Goal: Transaction & Acquisition: Purchase product/service

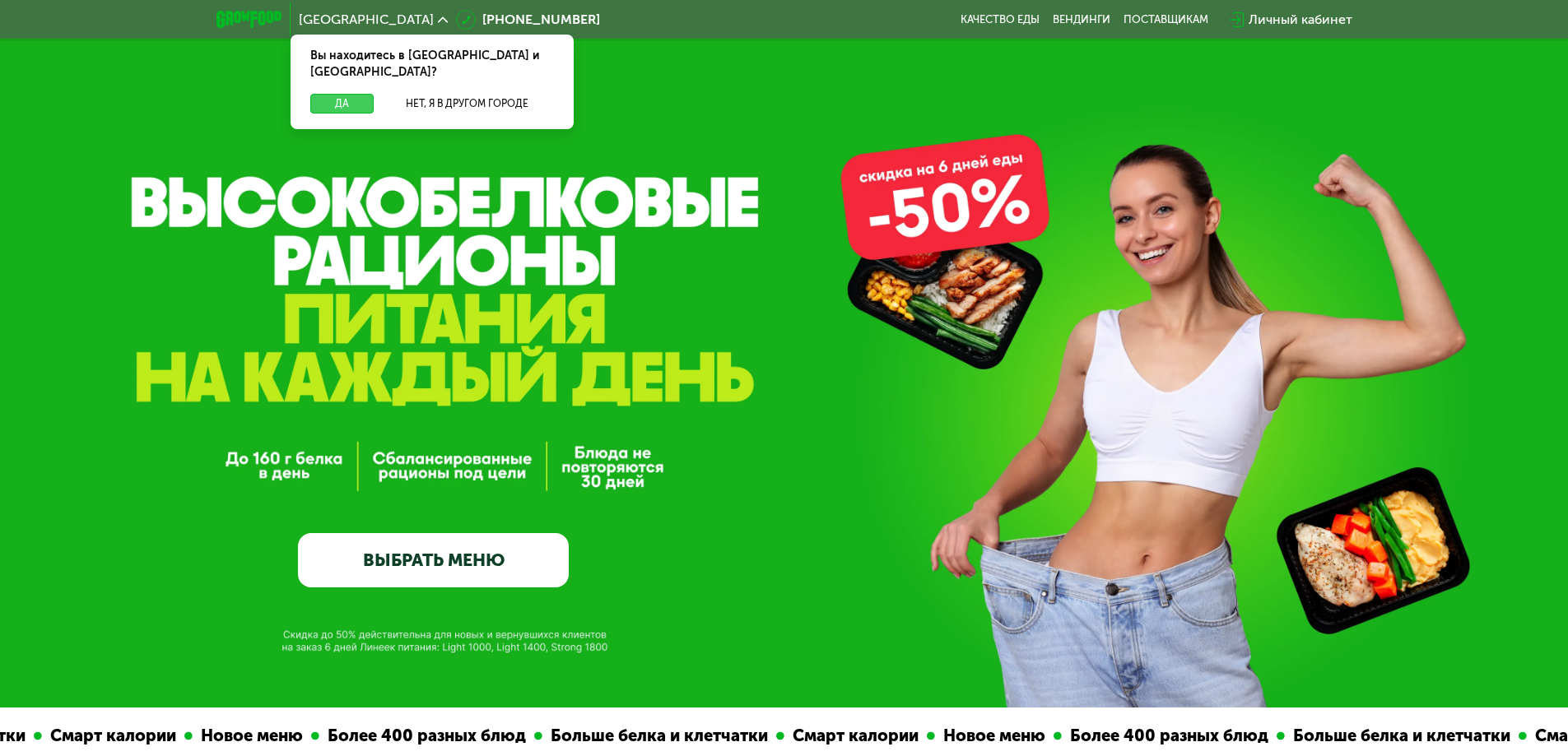
click at [341, 93] on button "Да" at bounding box center [342, 103] width 63 height 20
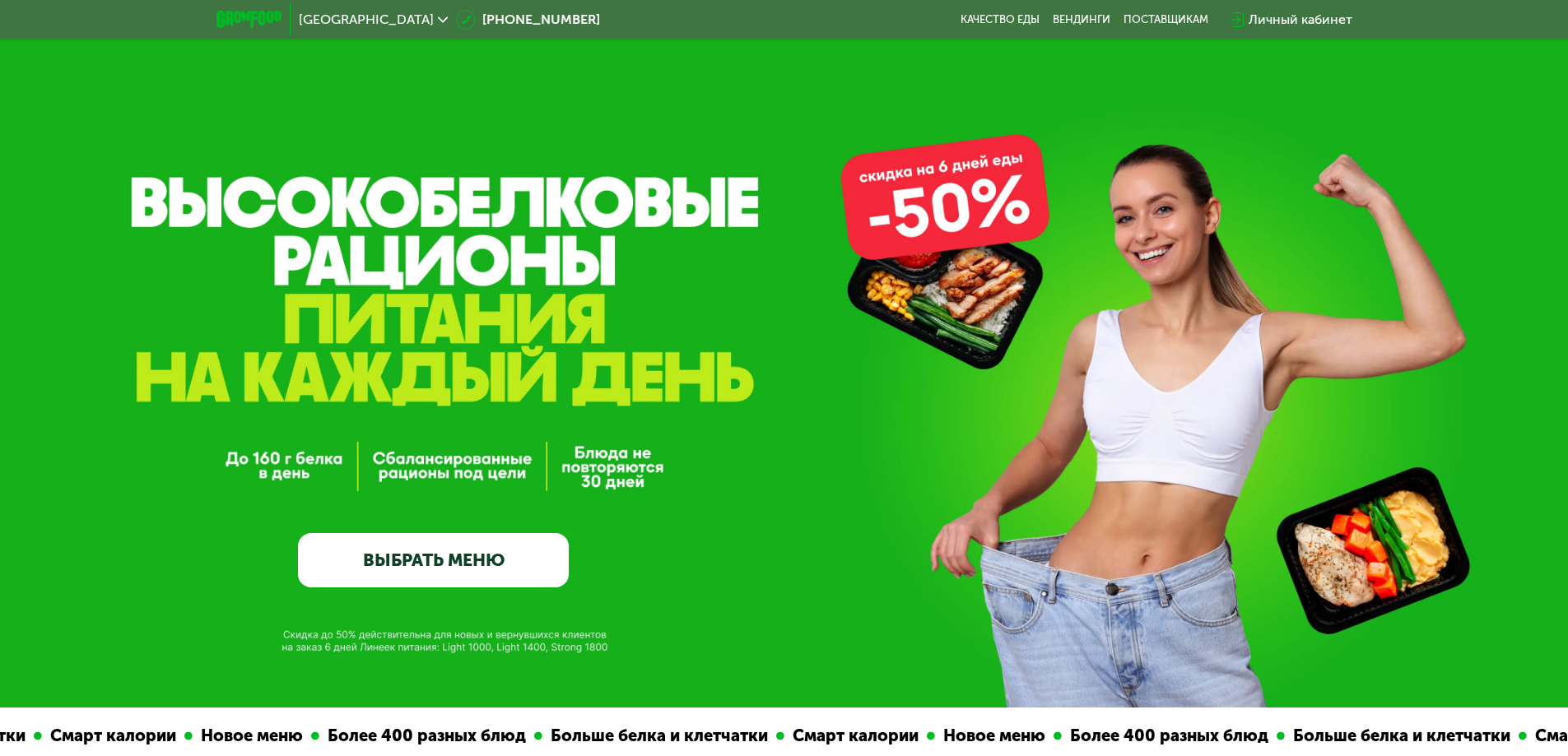
click at [467, 563] on link "ВЫБРАТЬ МЕНЮ" at bounding box center [433, 559] width 270 height 54
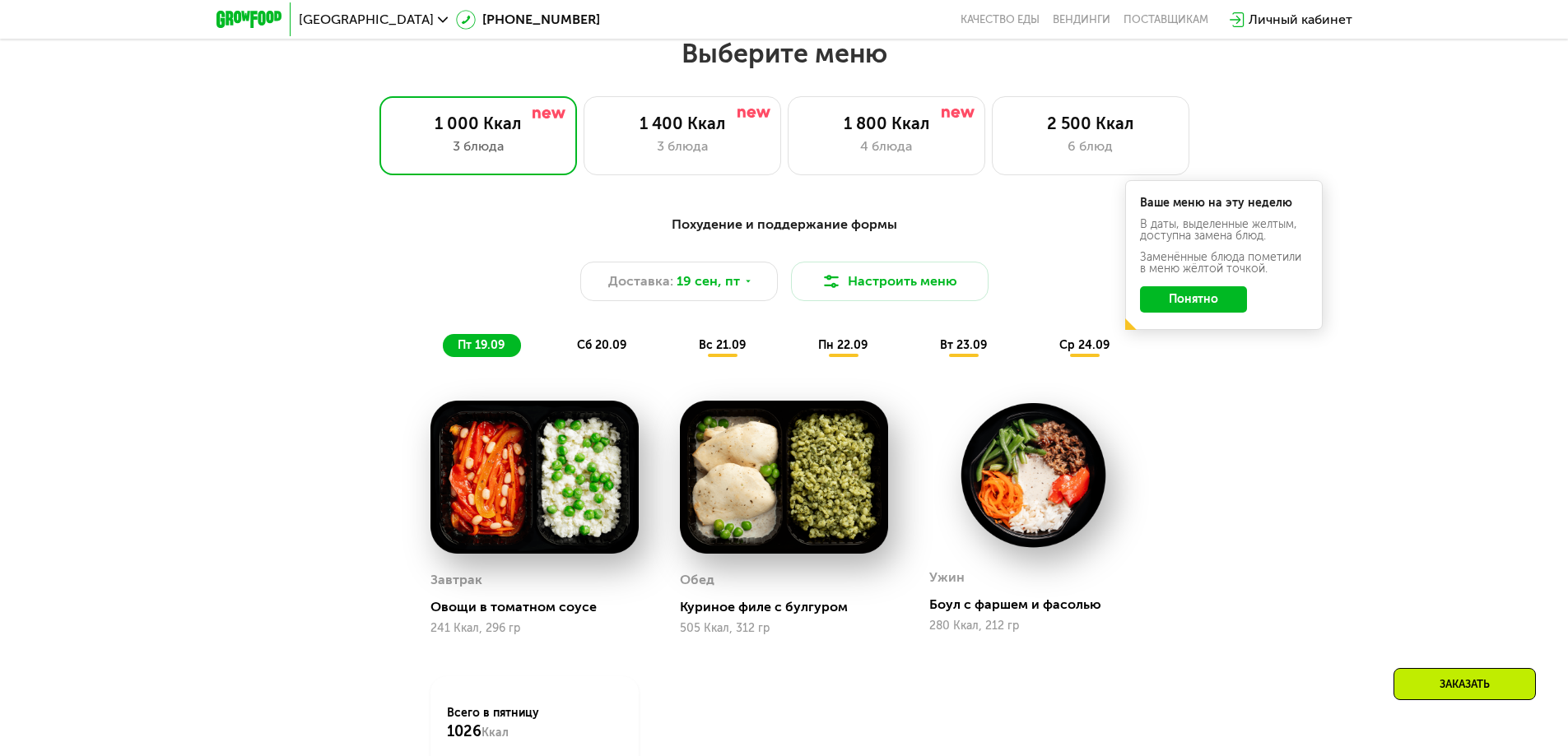
scroll to position [1365, 0]
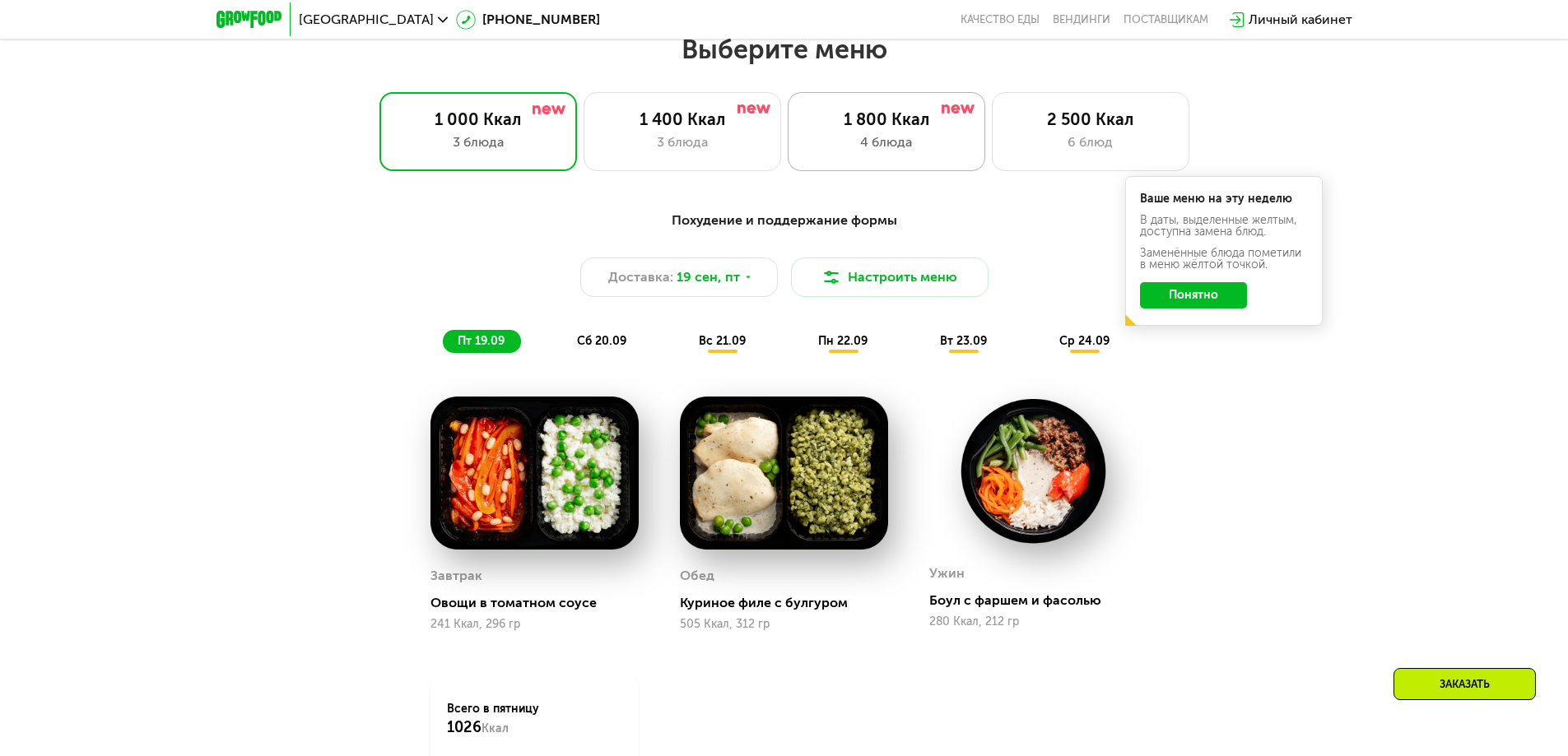
click at [924, 145] on div "4 блюда" at bounding box center [887, 143] width 163 height 20
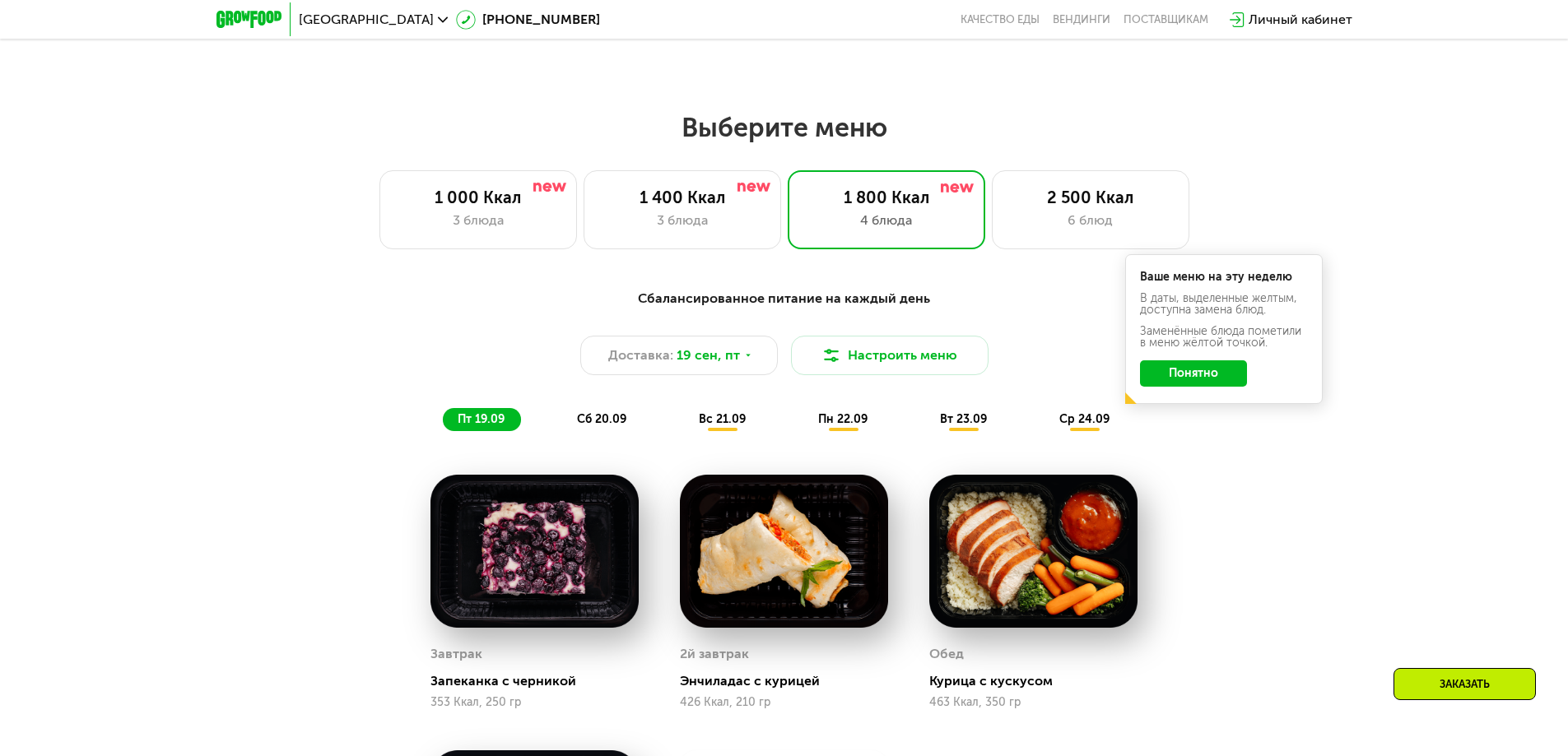
scroll to position [1282, 0]
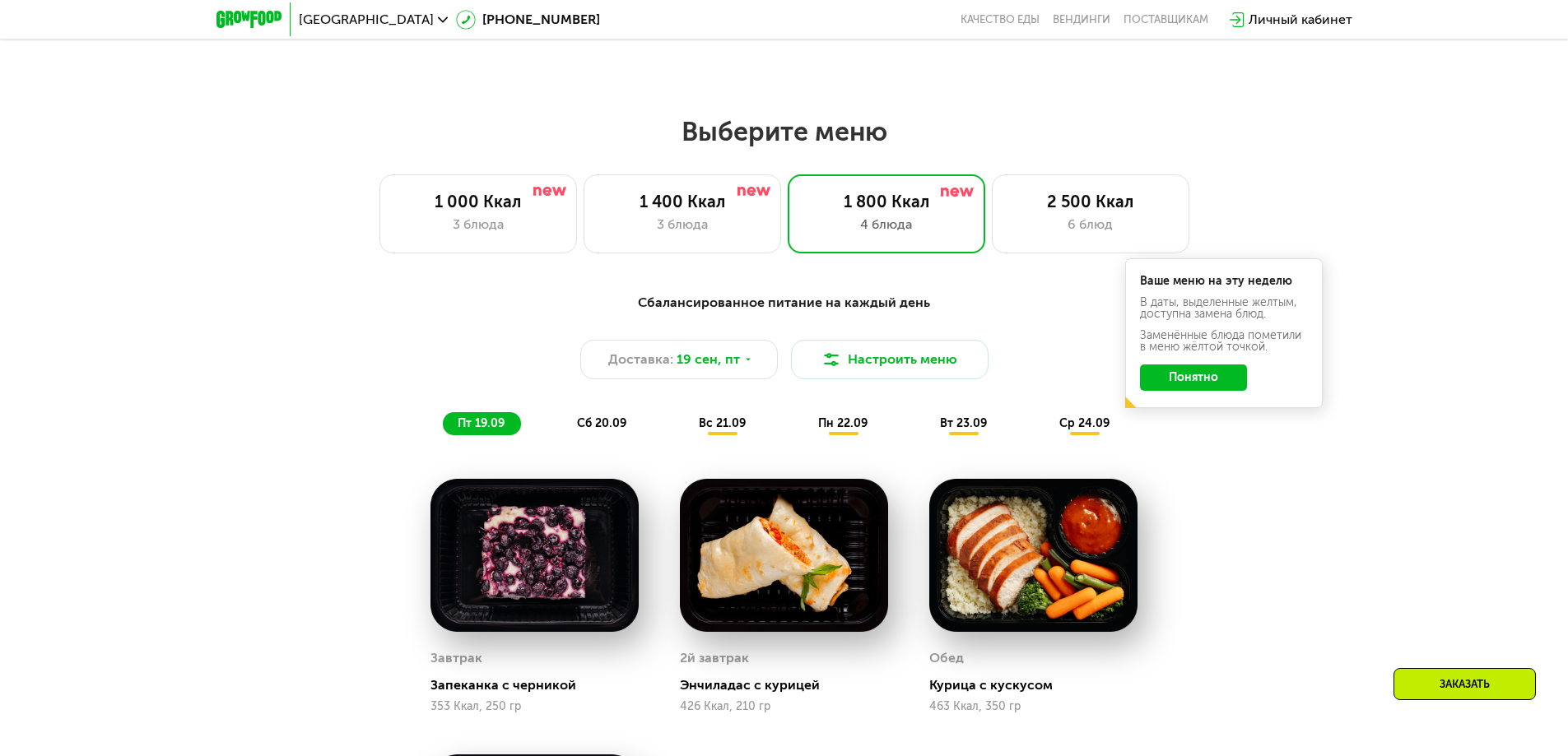
click at [1188, 384] on button "Понятно" at bounding box center [1192, 378] width 107 height 27
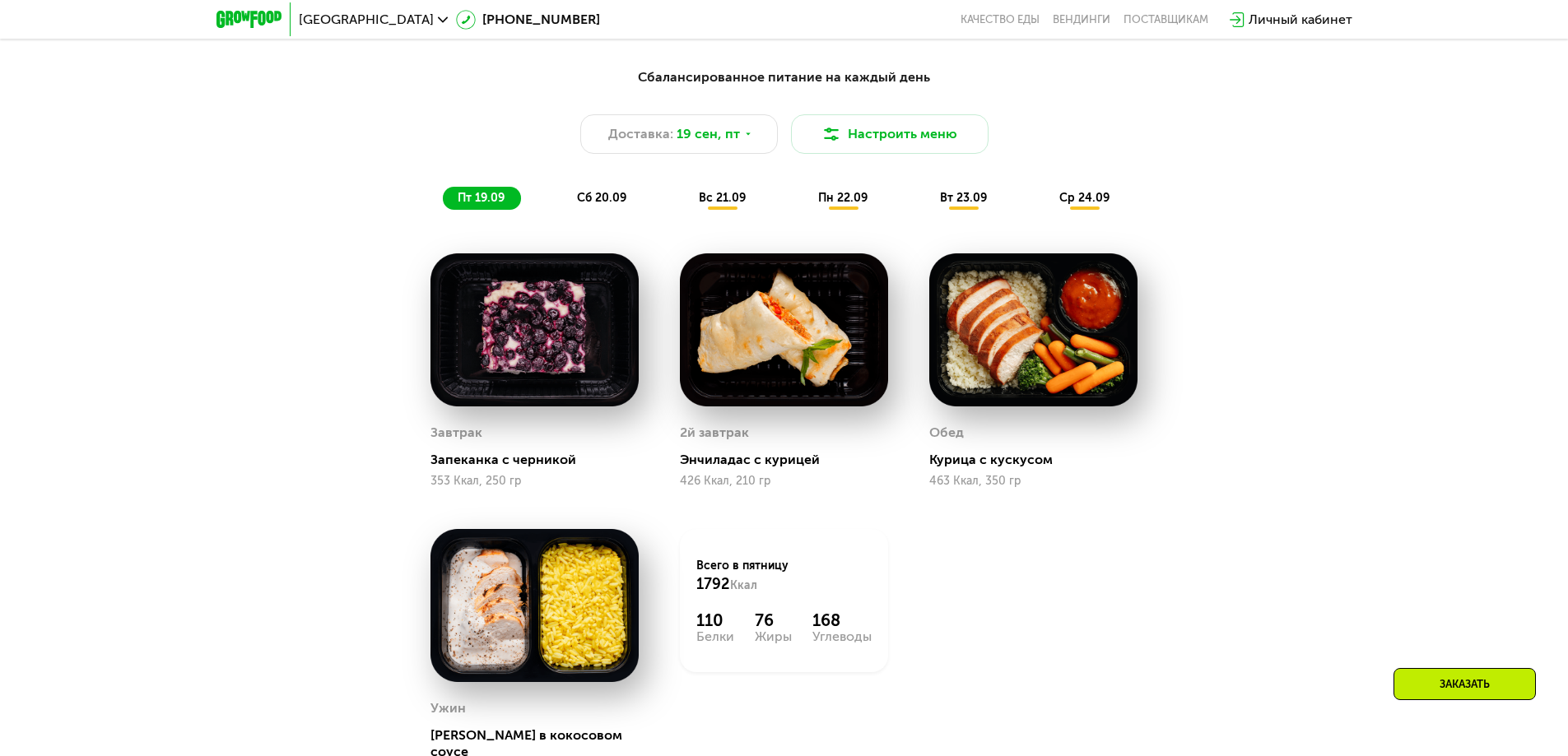
scroll to position [1447, 0]
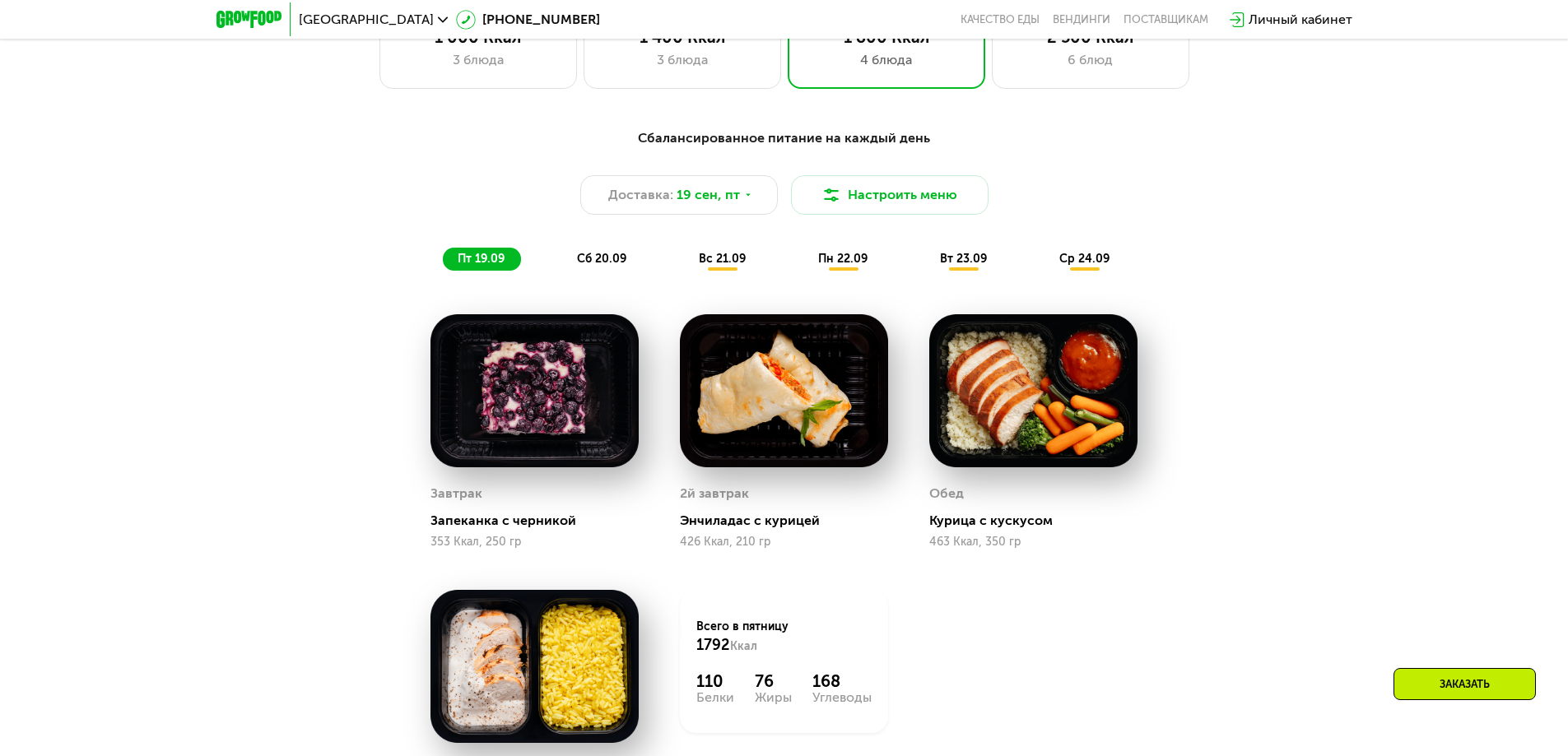
click at [599, 263] on span "сб 20.09" at bounding box center [602, 259] width 49 height 14
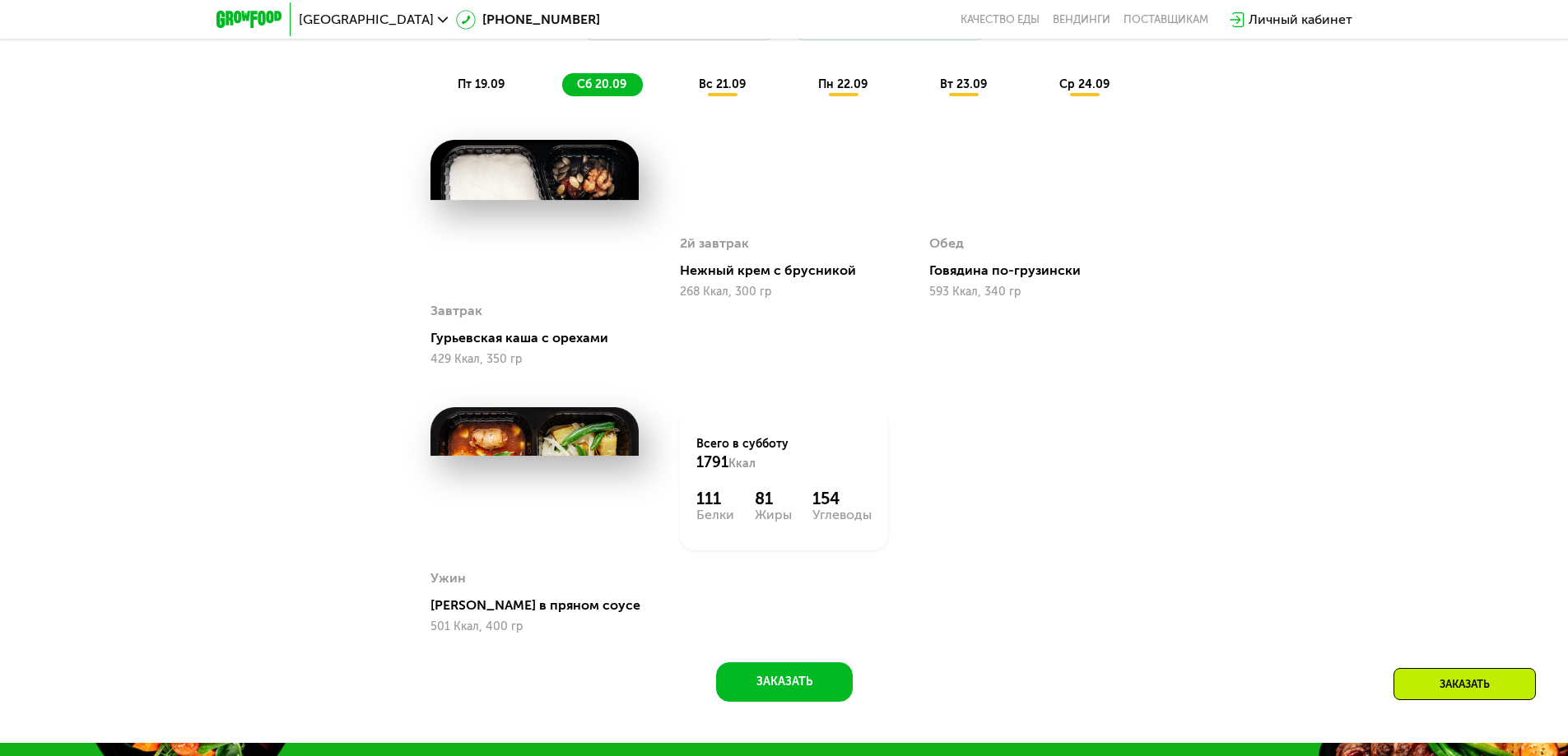
scroll to position [1611, 0]
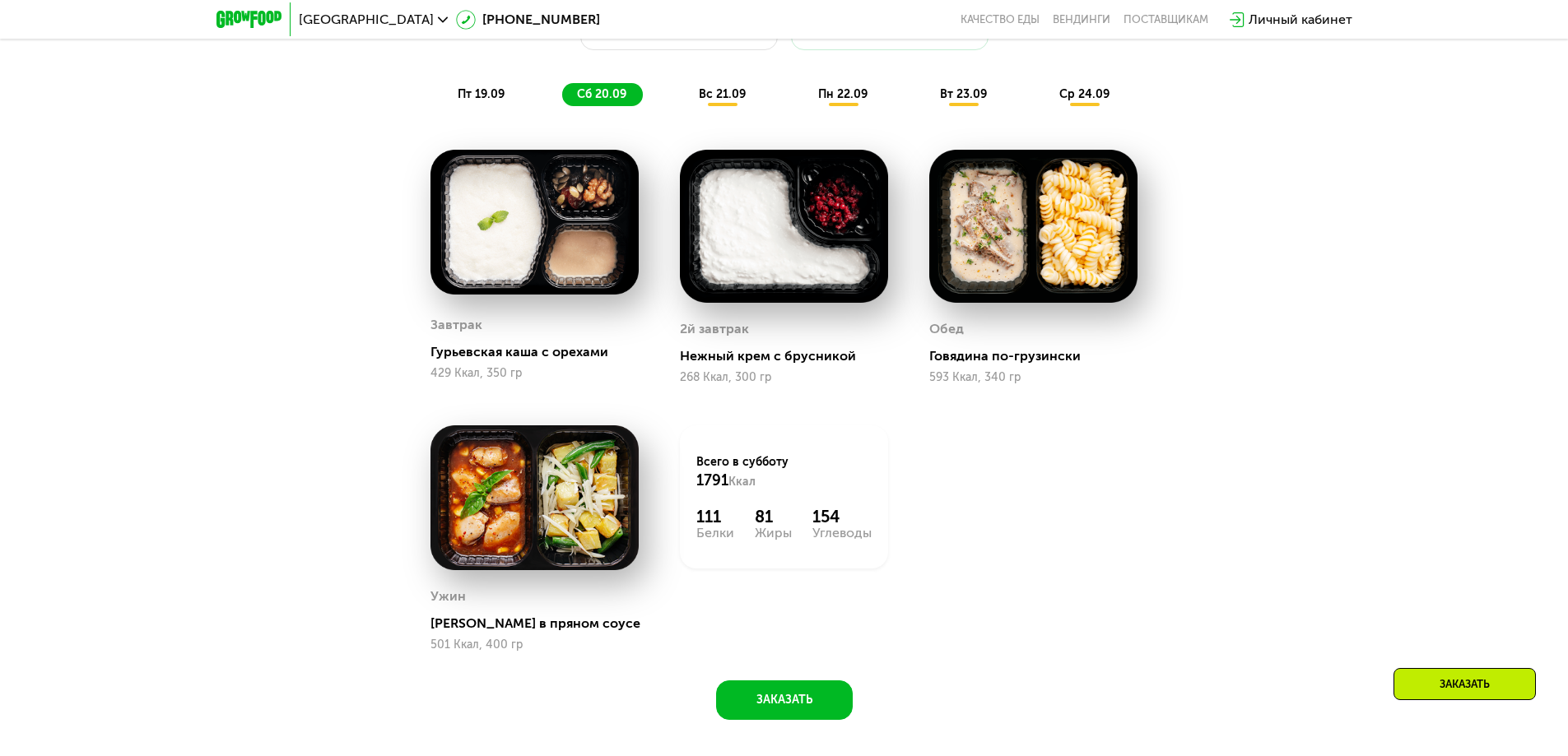
click at [714, 99] on span "вс 21.09" at bounding box center [723, 94] width 47 height 14
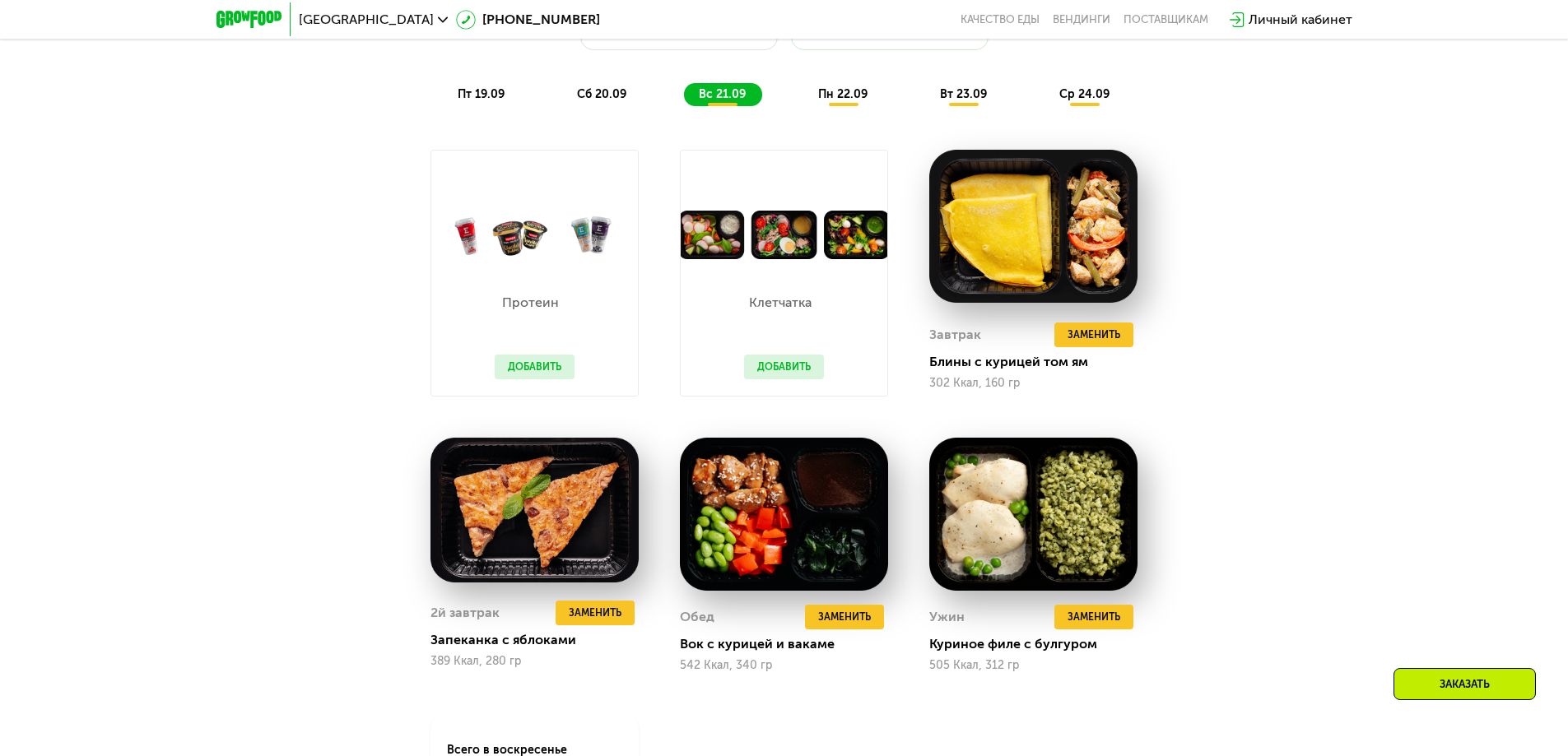
click at [525, 367] on button "Добавить" at bounding box center [534, 367] width 80 height 25
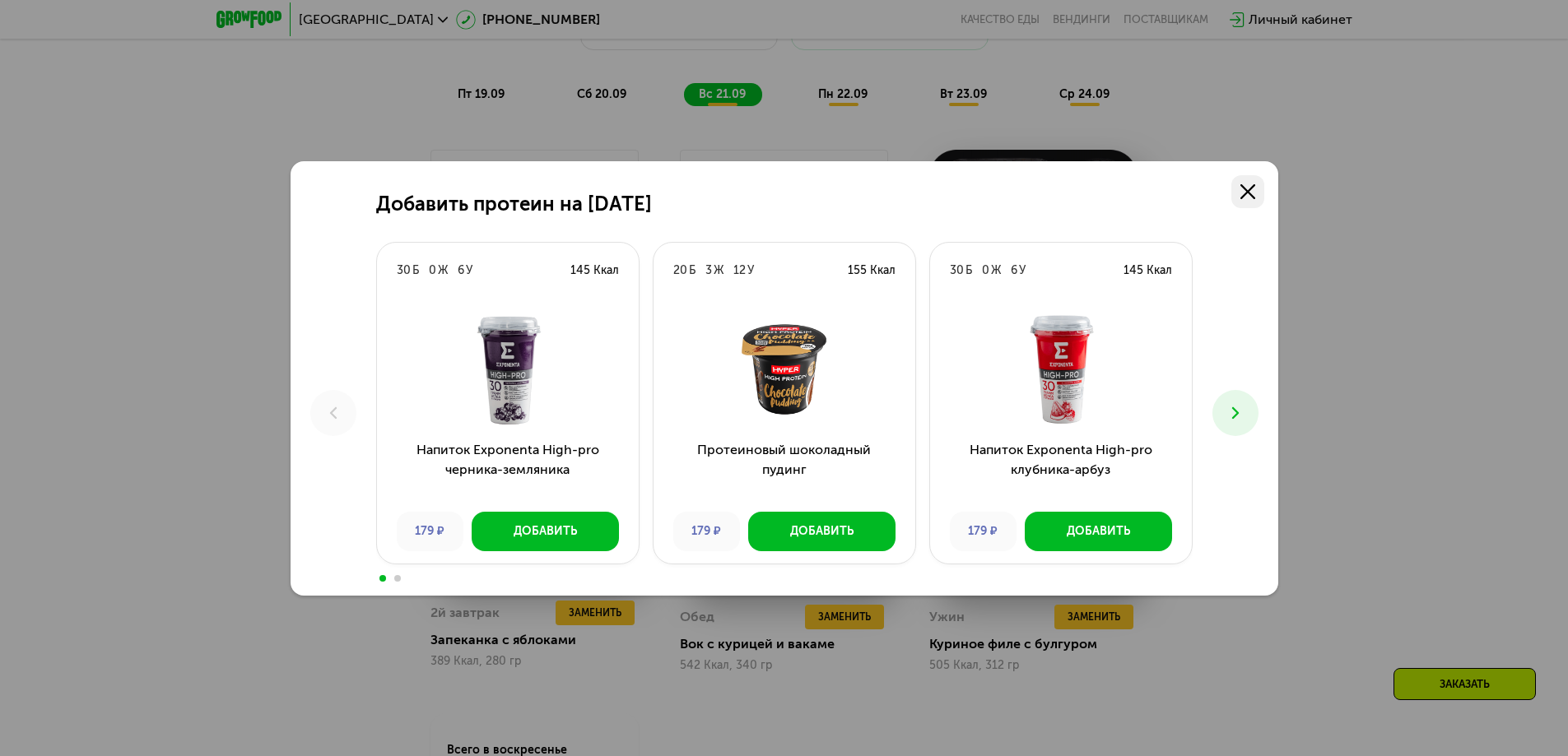
click at [1250, 190] on icon at bounding box center [1248, 192] width 15 height 15
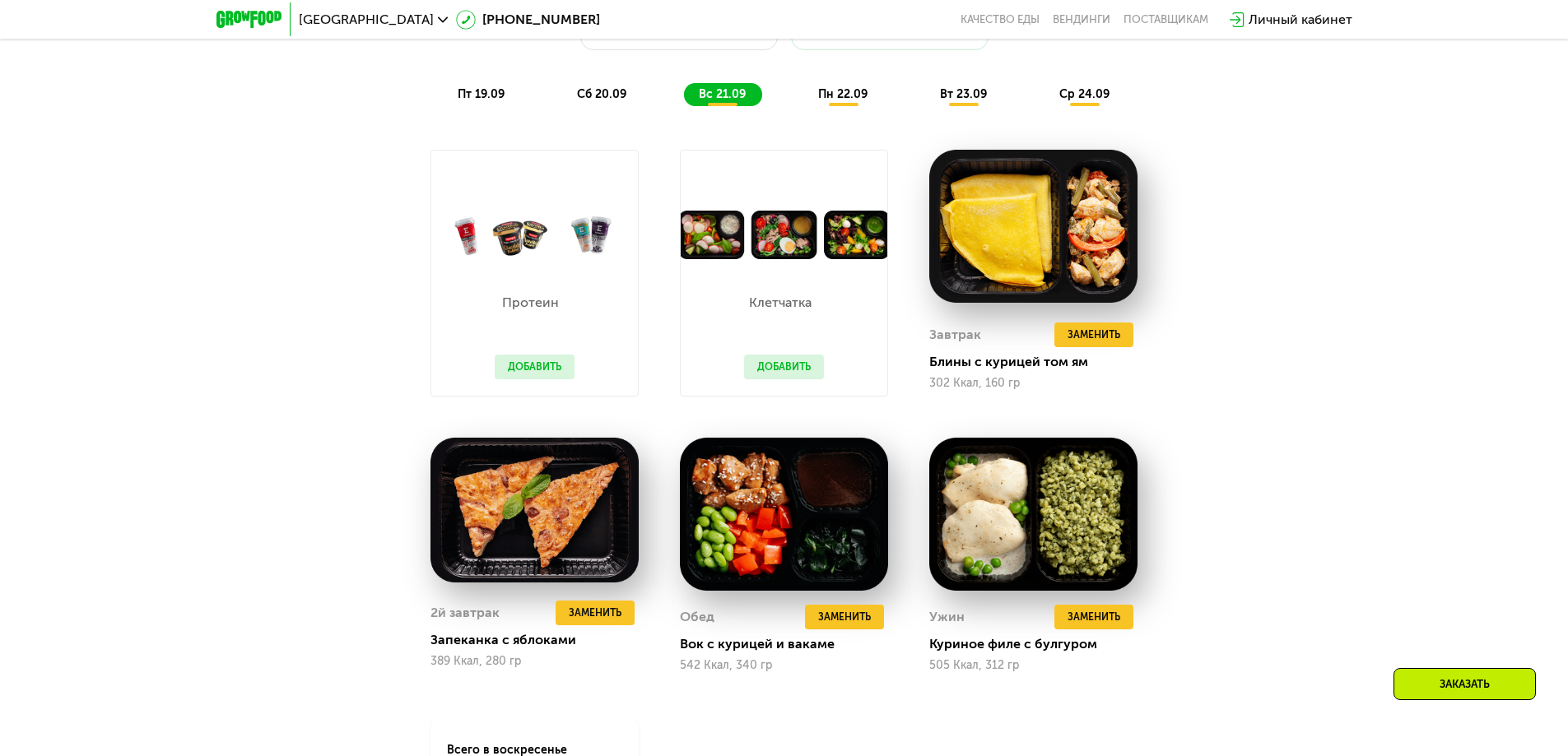
click at [861, 101] on span "пн 22.09" at bounding box center [842, 94] width 49 height 14
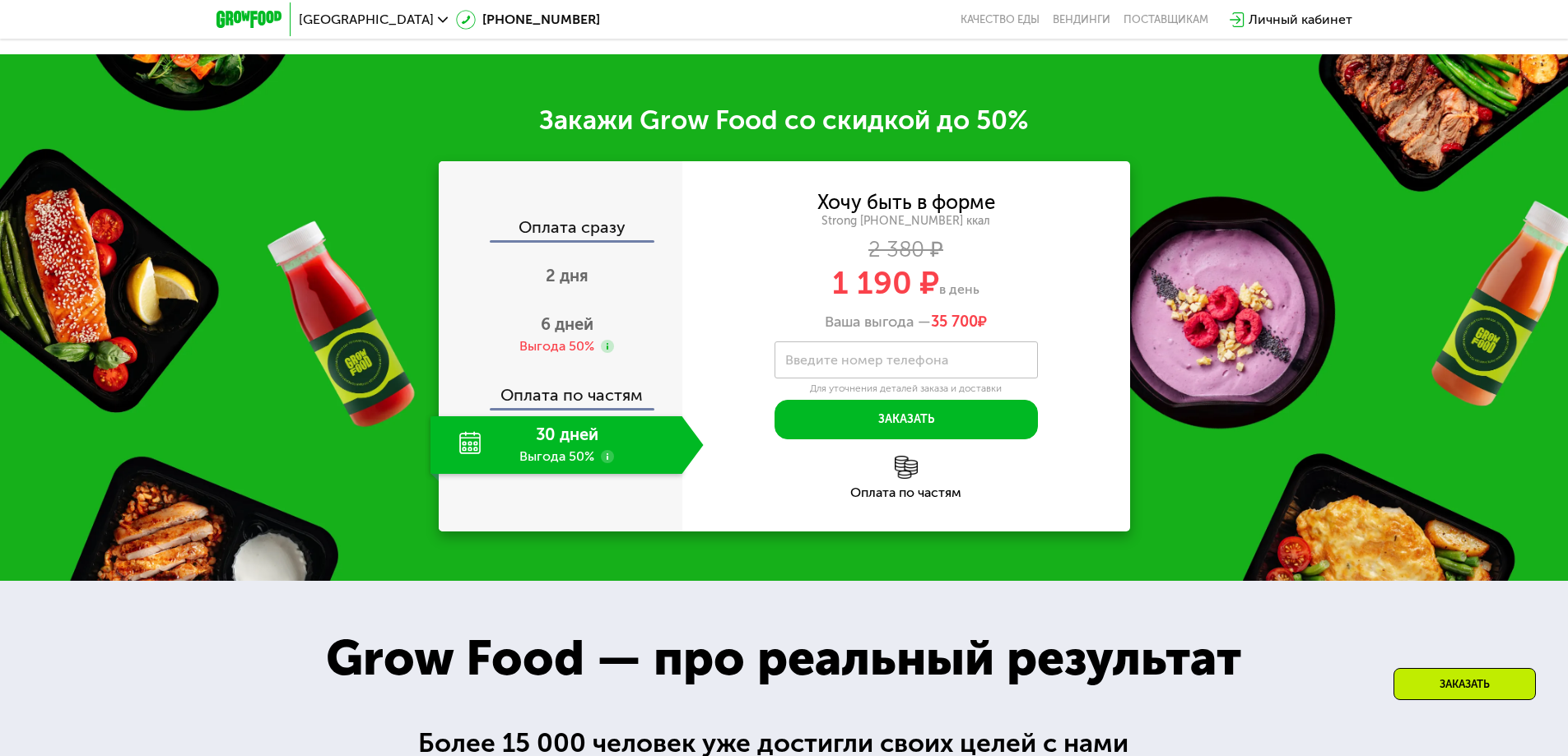
scroll to position [2517, 0]
